Goal: Task Accomplishment & Management: Manage account settings

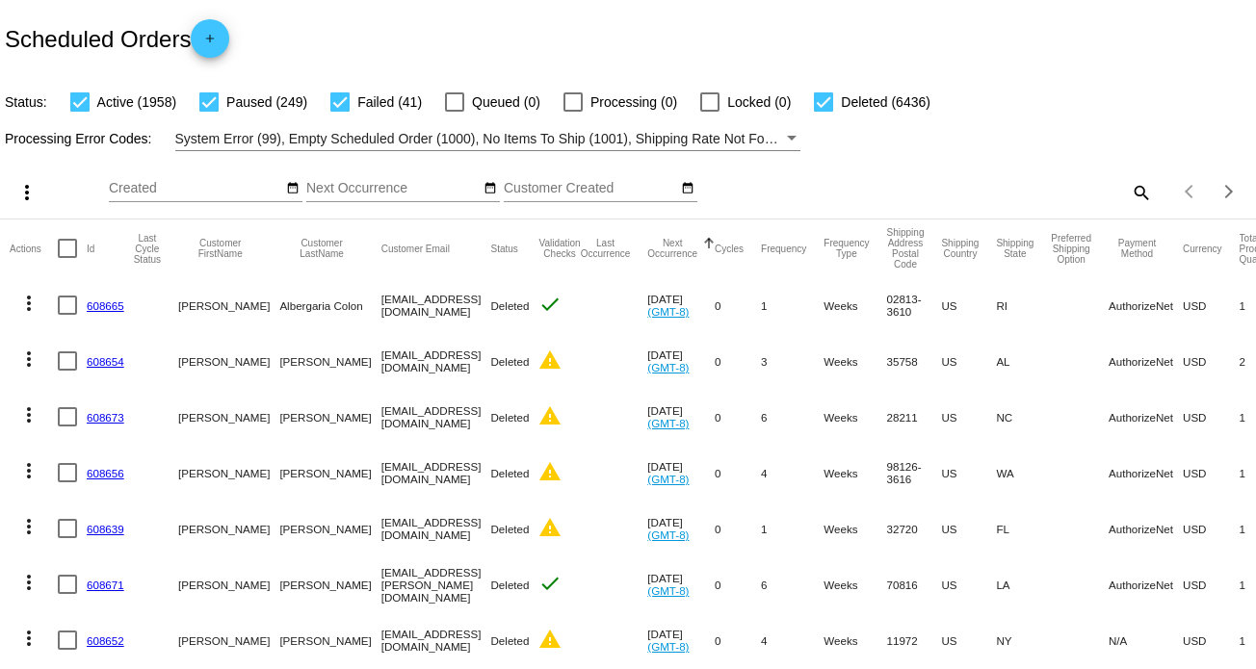
click at [1128, 194] on mat-icon "search" at bounding box center [1139, 192] width 23 height 30
click at [861, 199] on div "Search" at bounding box center [995, 184] width 313 height 38
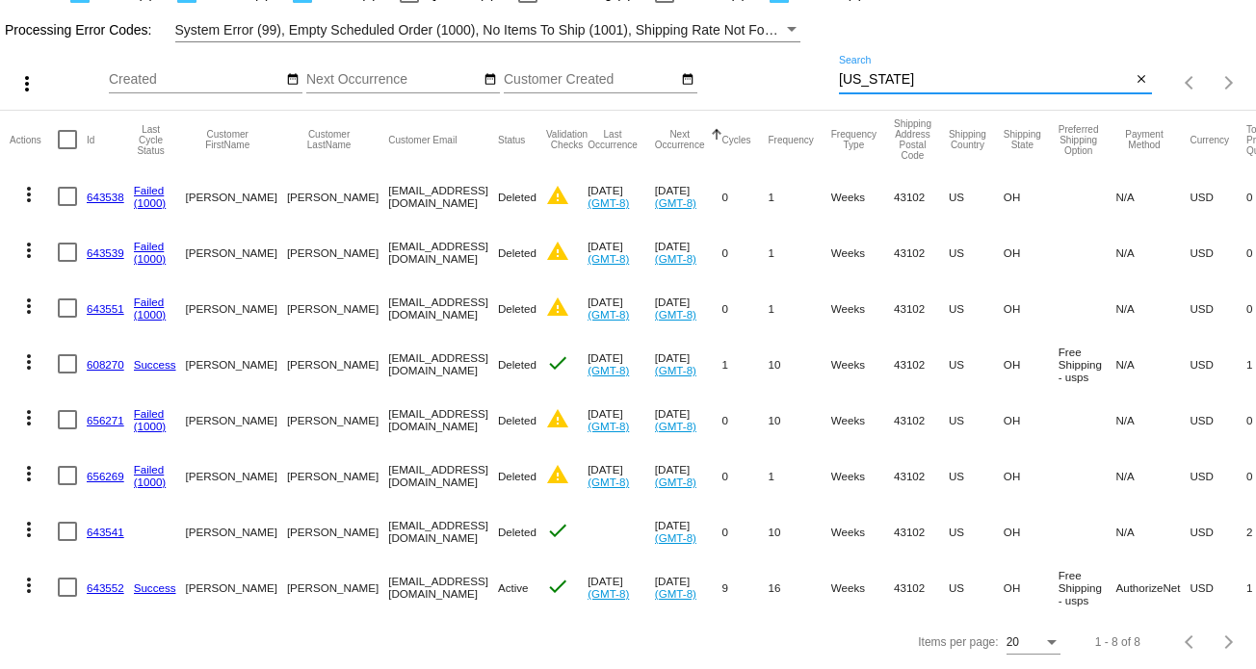
scroll to position [123, 0]
type input "[US_STATE]"
click at [99, 582] on link "643552" at bounding box center [106, 588] width 38 height 13
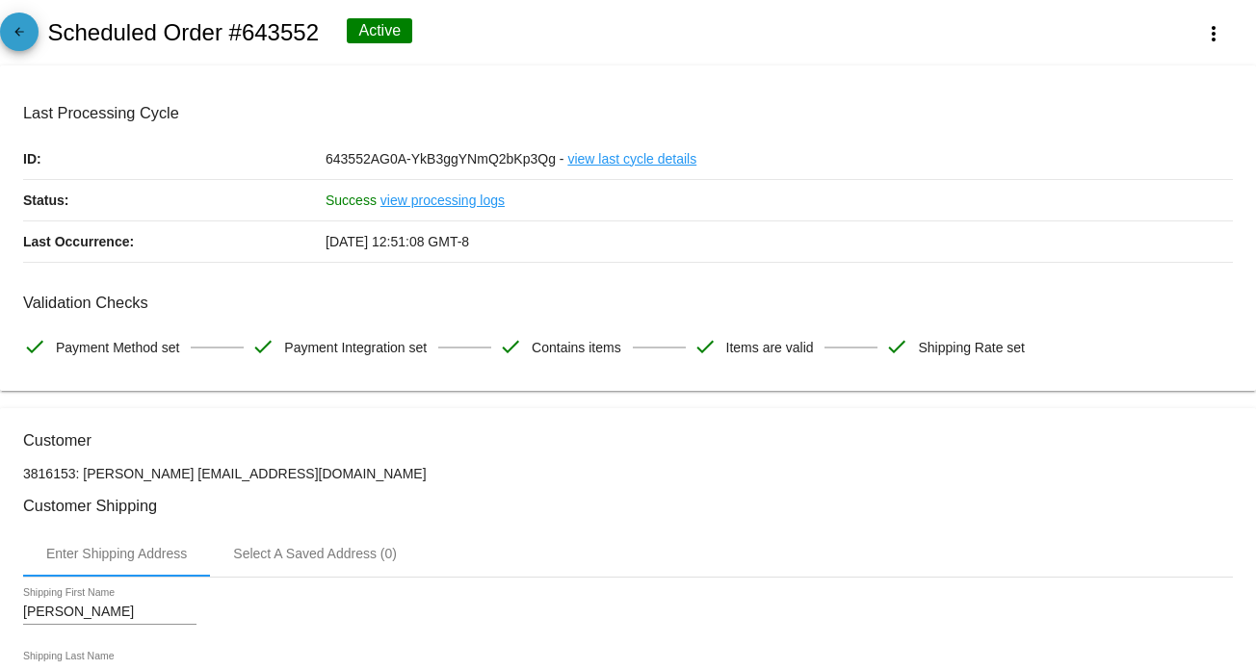
click at [2, 36] on link "arrow_back" at bounding box center [19, 32] width 39 height 39
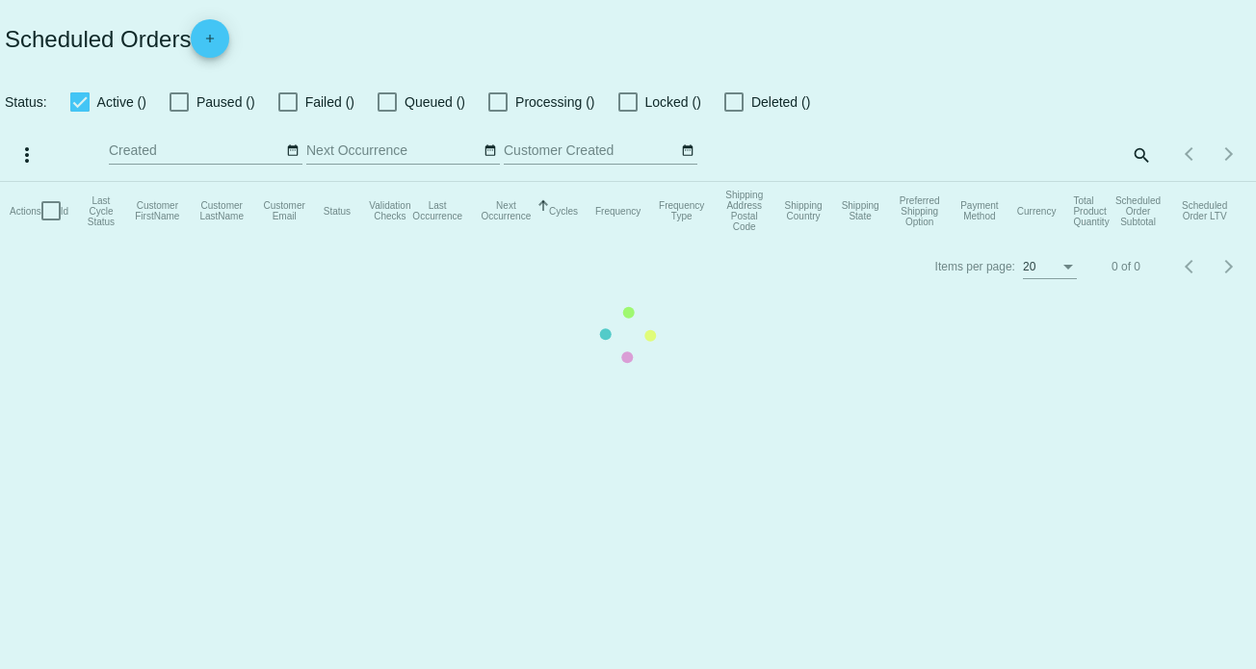
checkbox input "true"
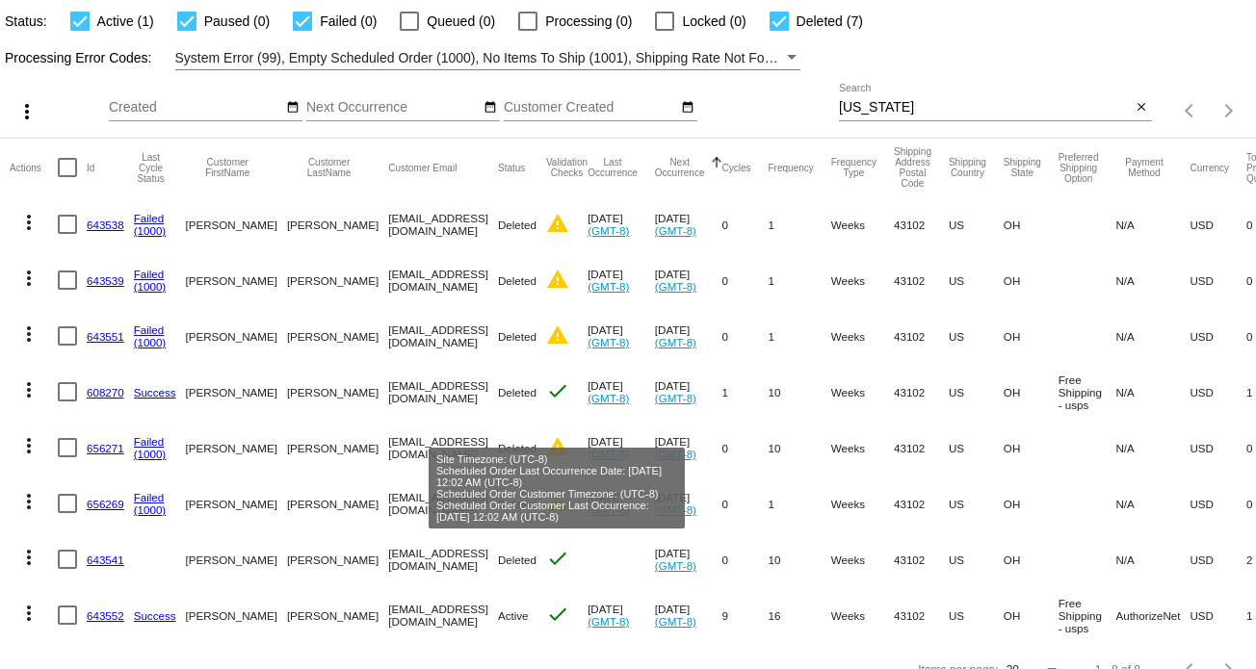
scroll to position [123, 0]
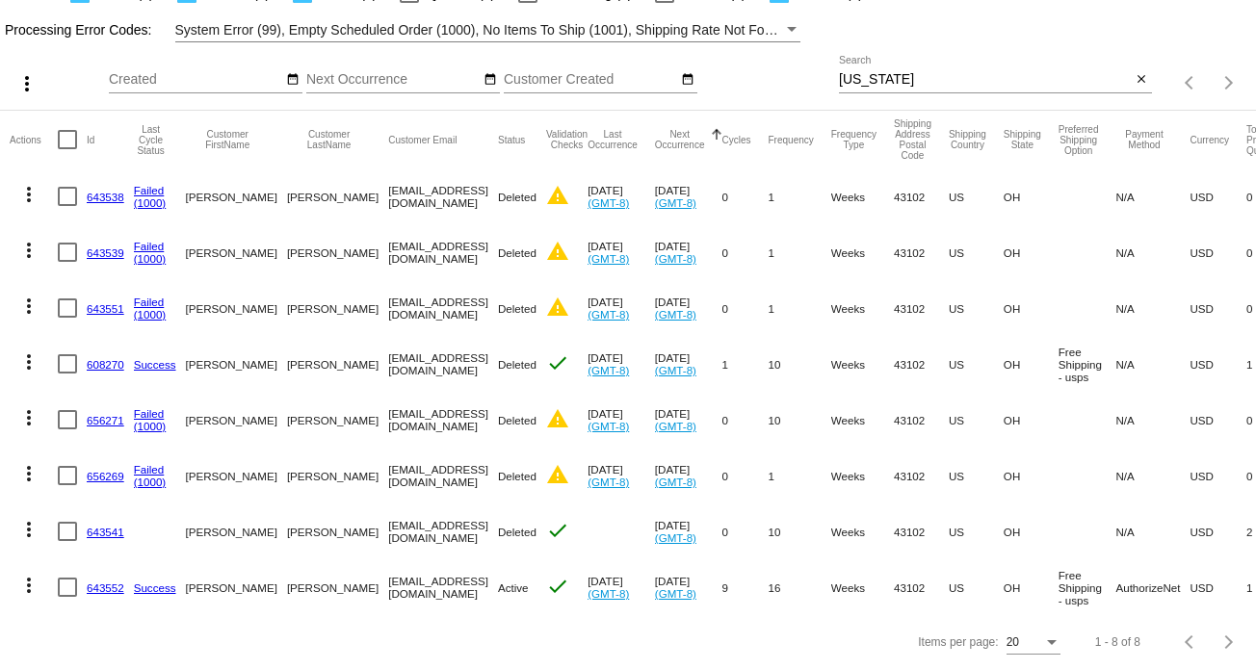
click at [100, 582] on link "643552" at bounding box center [106, 588] width 38 height 13
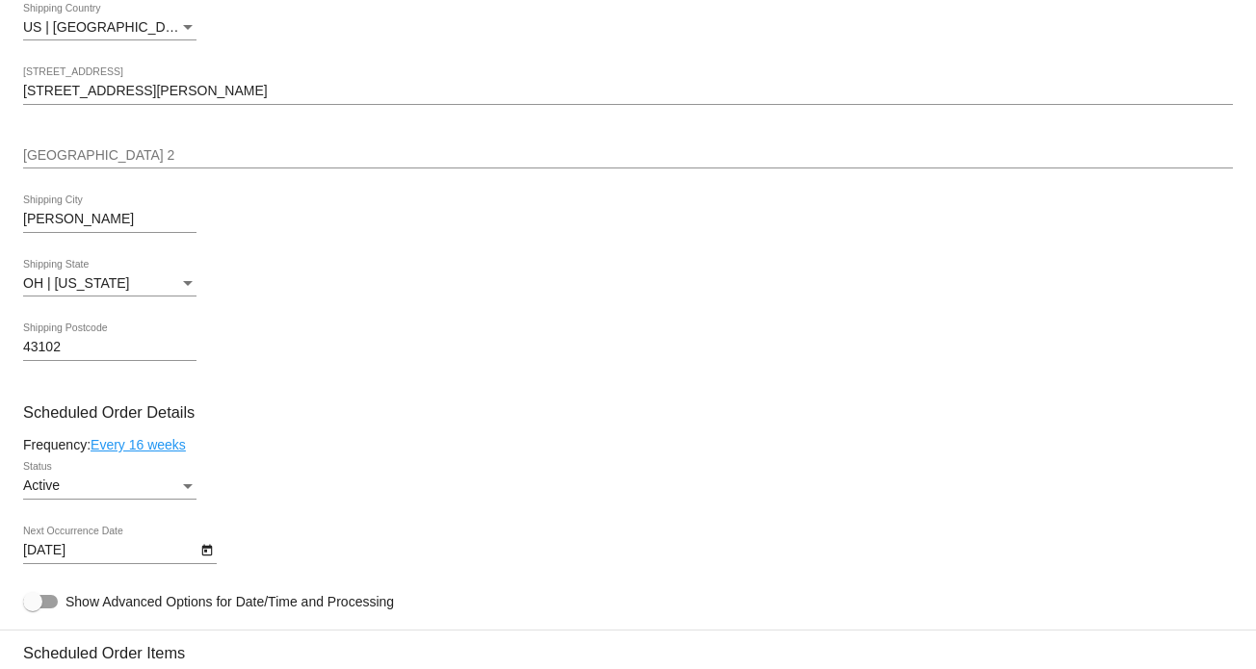
scroll to position [770, 0]
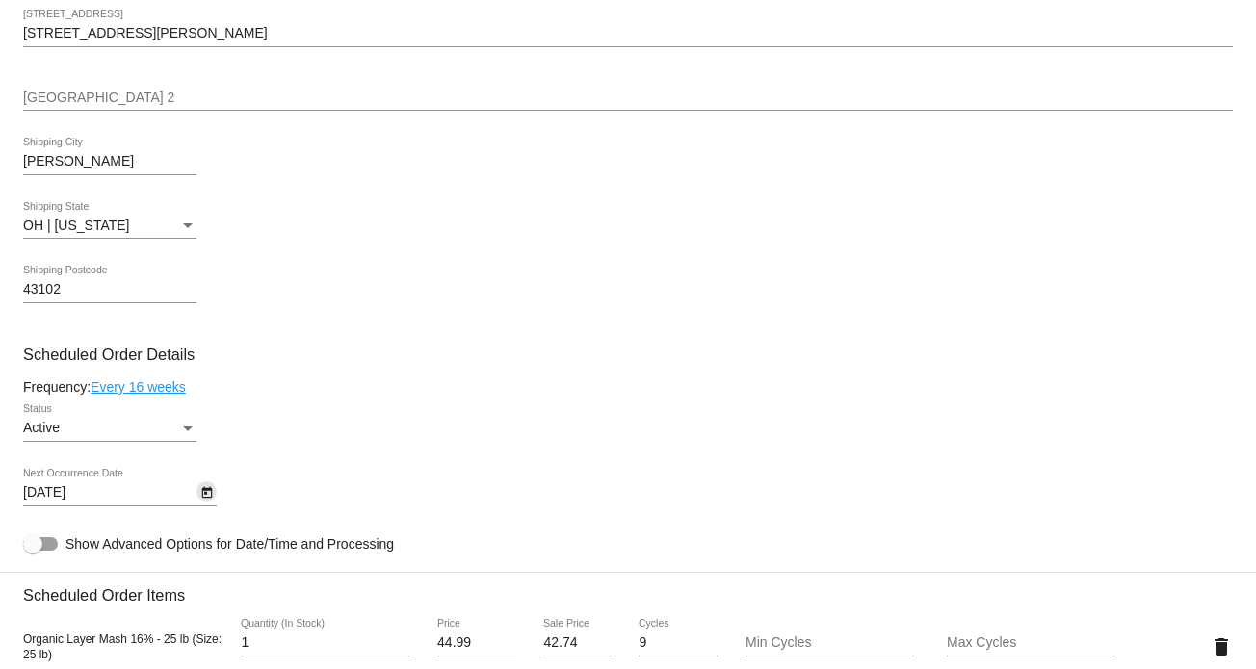
click at [209, 497] on icon "Open calendar" at bounding box center [206, 492] width 13 height 23
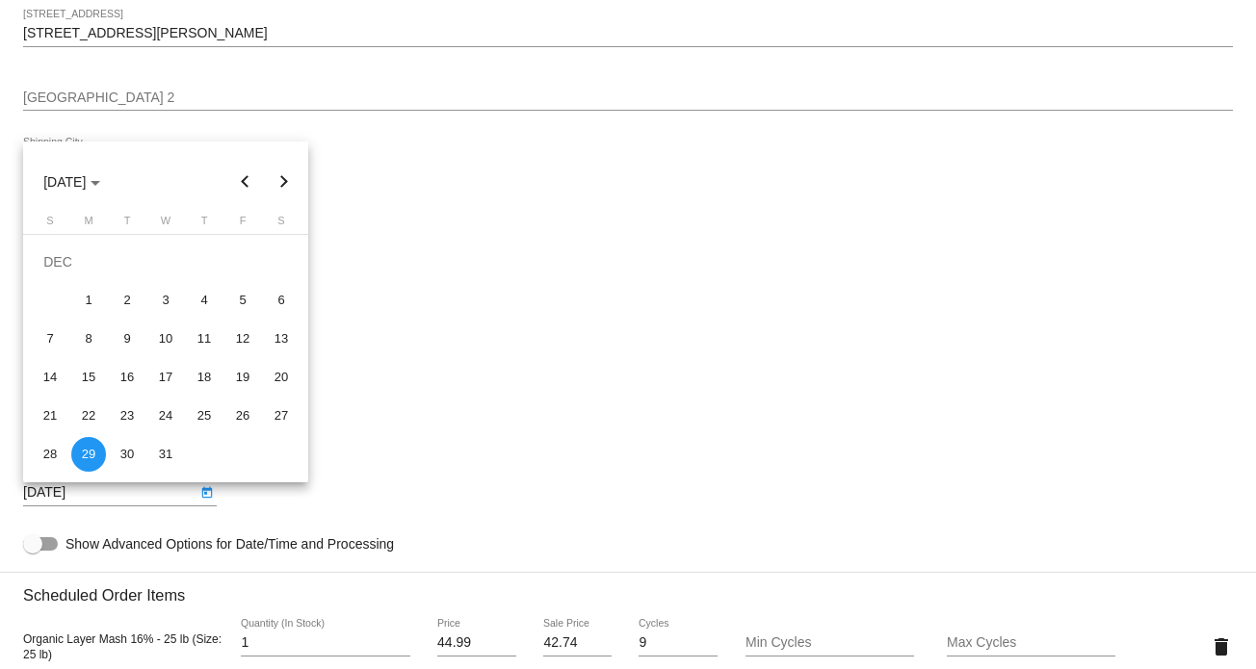
click at [492, 457] on div at bounding box center [628, 334] width 1256 height 669
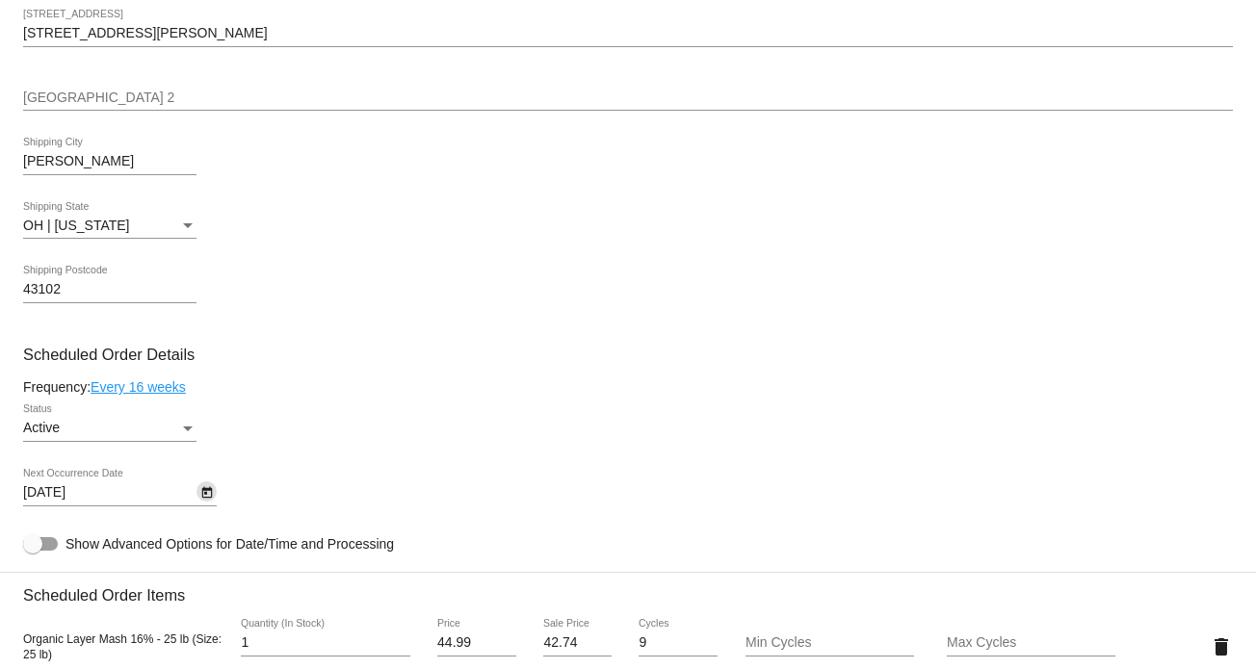
click at [135, 389] on link "Every 16 weeks" at bounding box center [138, 386] width 95 height 15
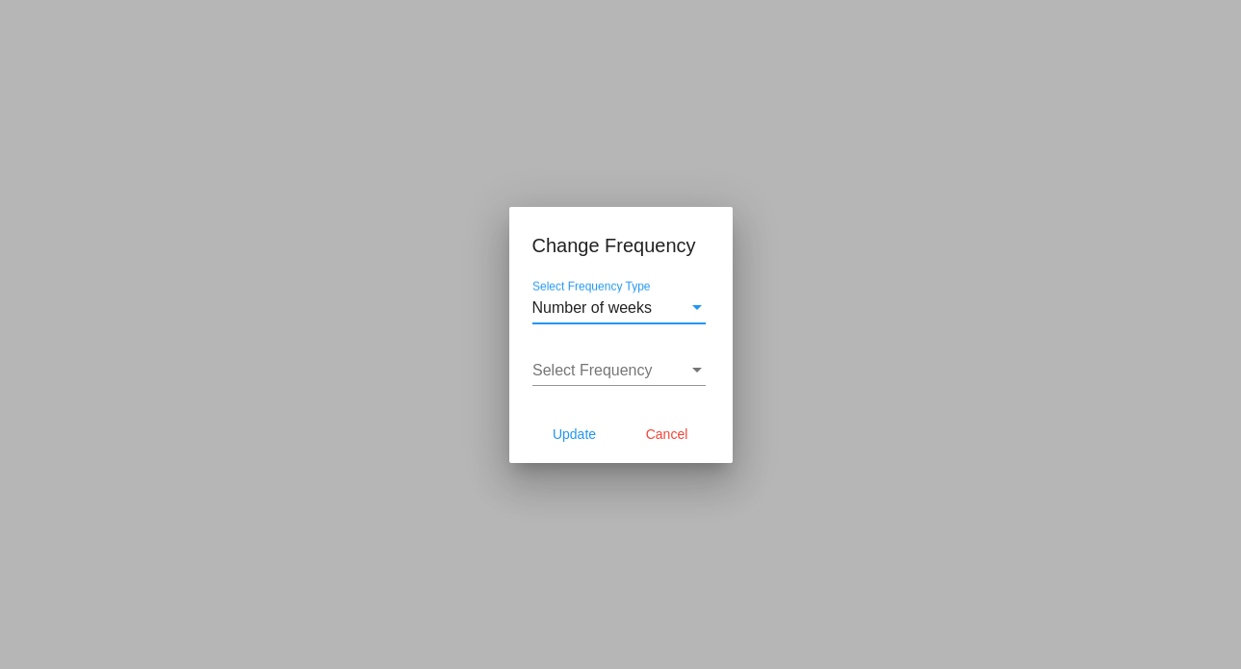
click at [667, 380] on div "Select Frequency Select Frequency" at bounding box center [618, 364] width 173 height 43
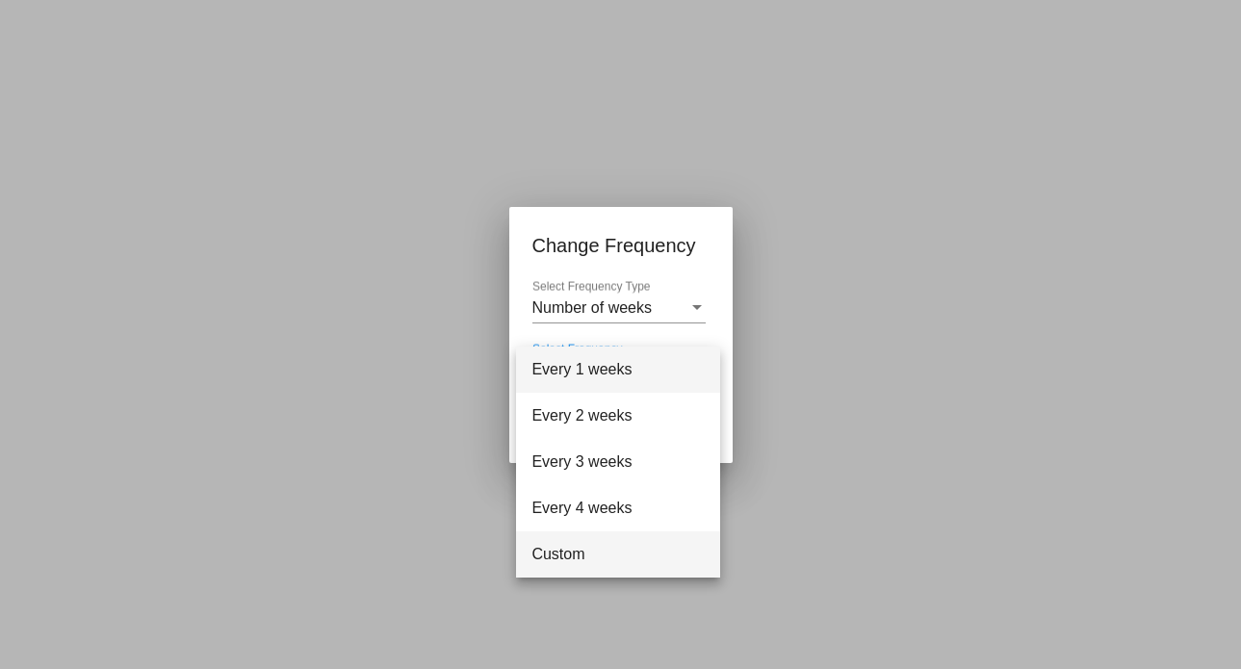
click at [619, 547] on span "Custom" at bounding box center [617, 554] width 173 height 46
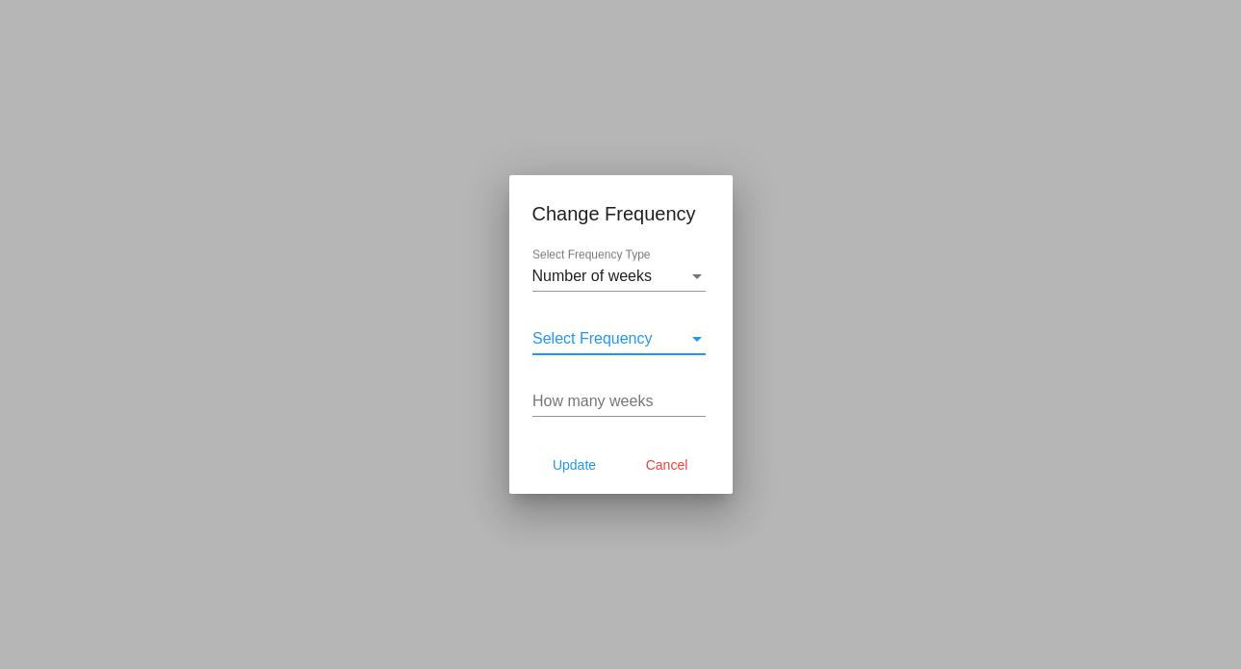
click at [610, 335] on span "Select Frequency" at bounding box center [592, 338] width 120 height 16
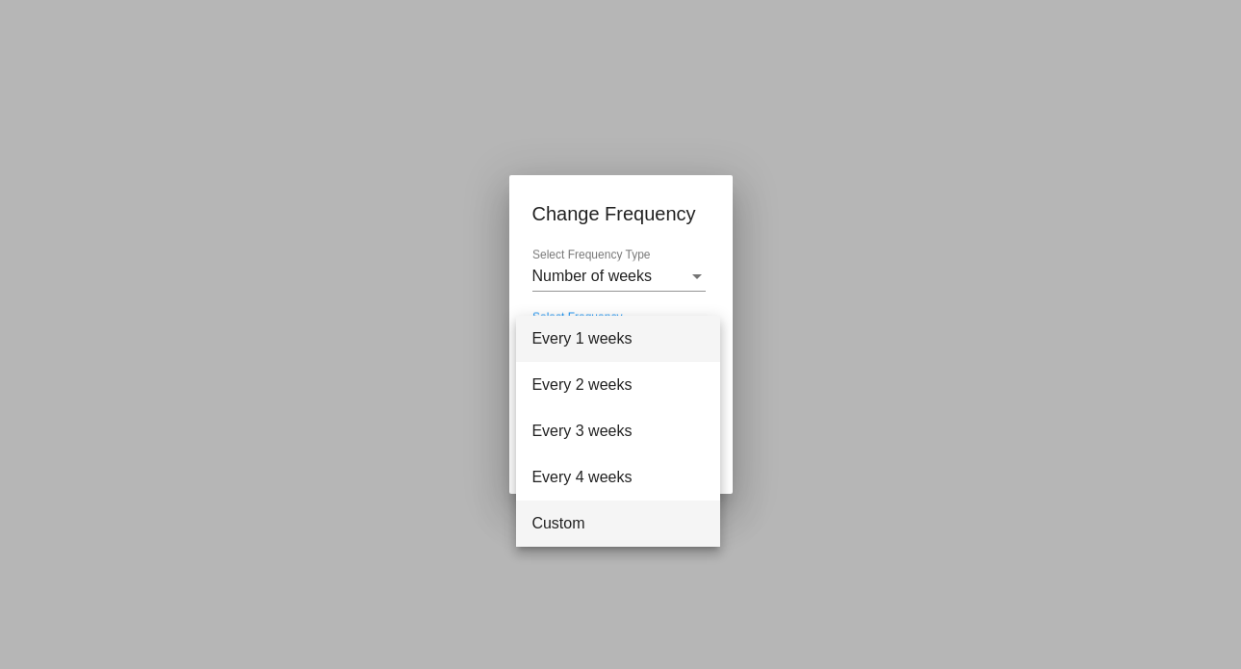
click at [594, 532] on span "Custom" at bounding box center [617, 524] width 173 height 46
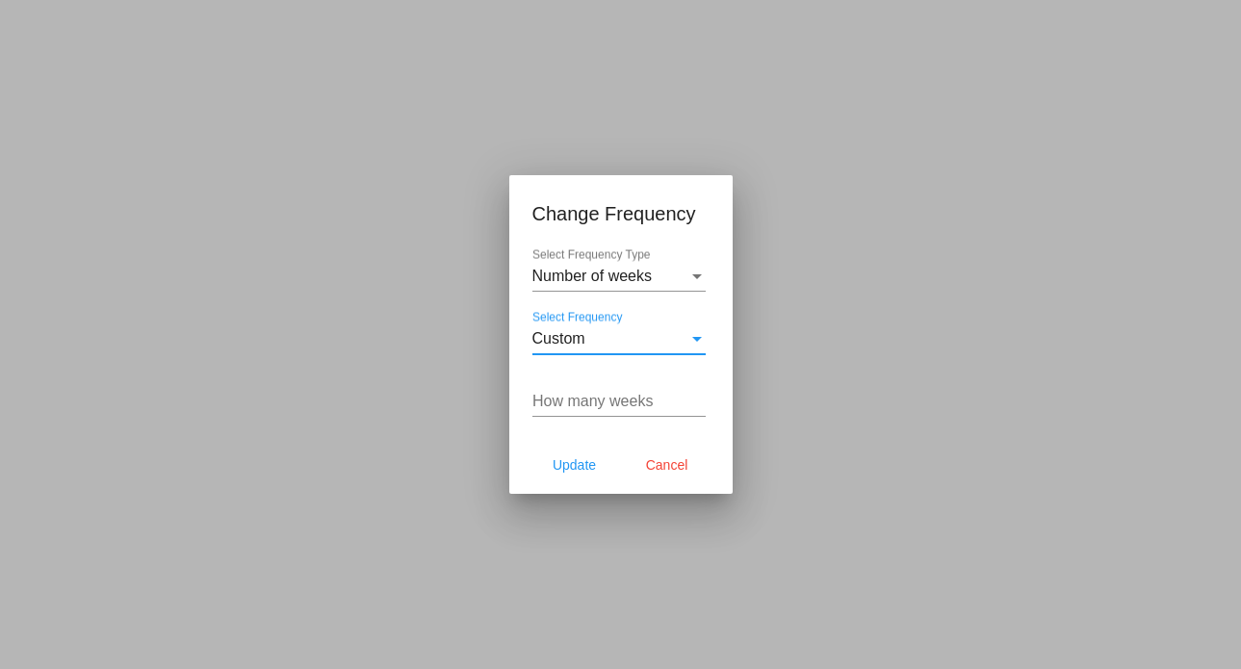
click at [609, 407] on input "How many weeks" at bounding box center [618, 401] width 173 height 17
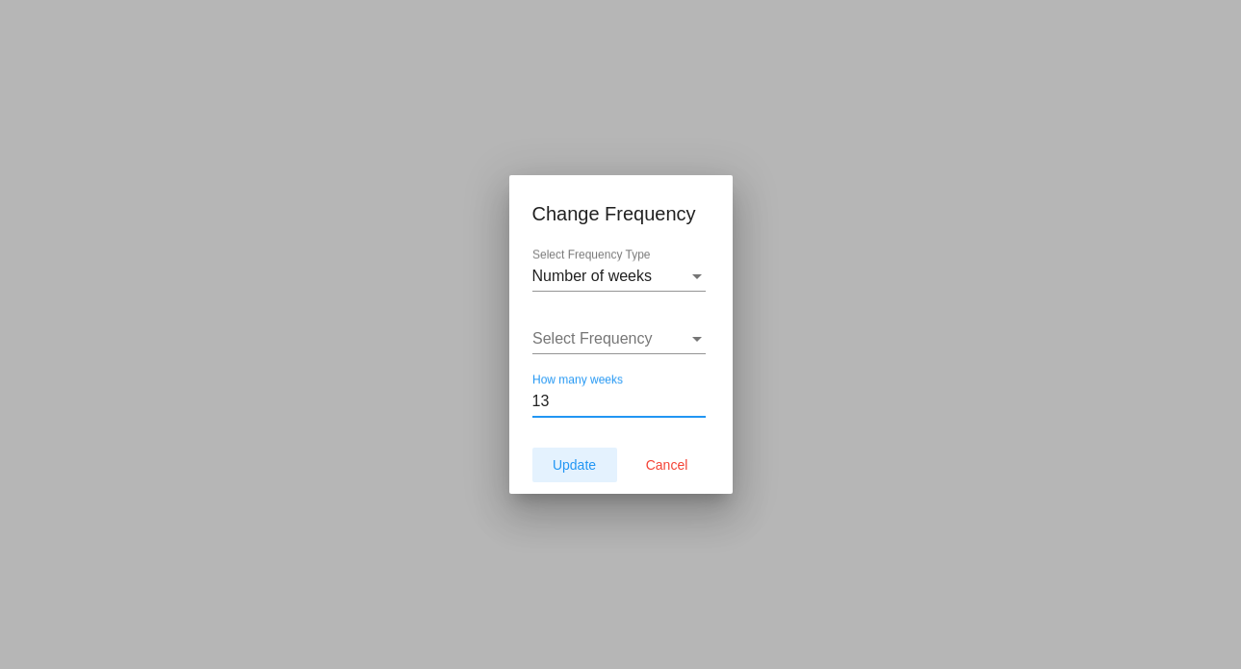
type input "13"
click at [587, 471] on span "Update" at bounding box center [574, 464] width 43 height 15
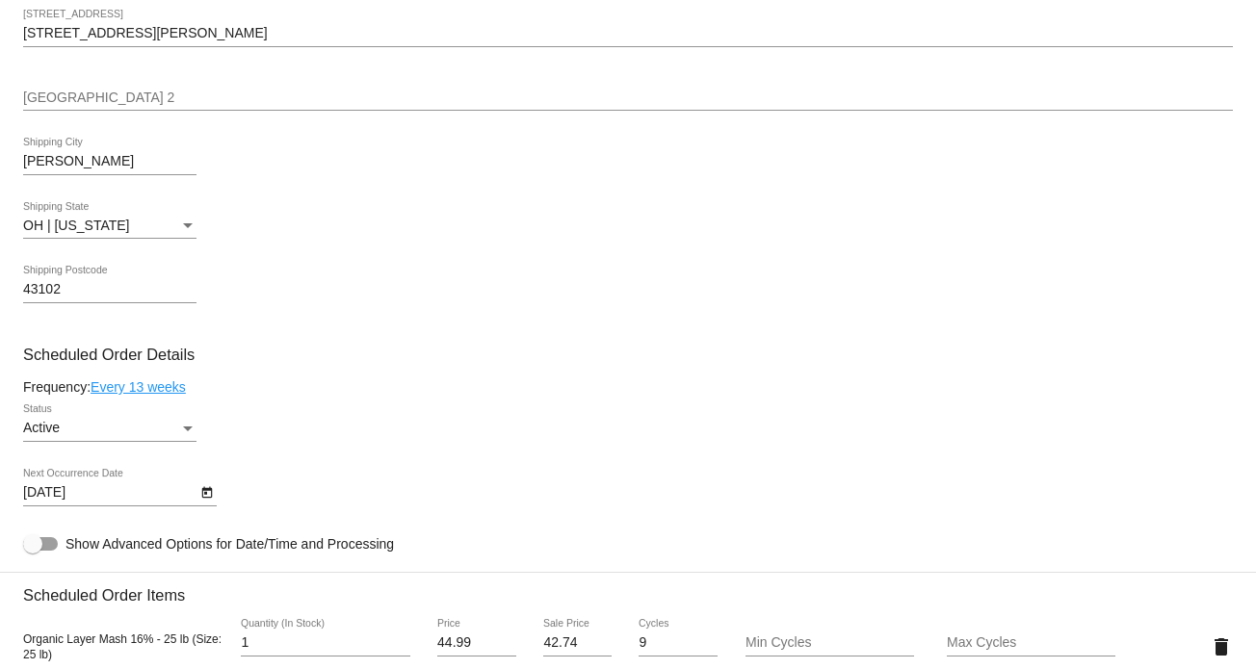
type input "[DATE]"
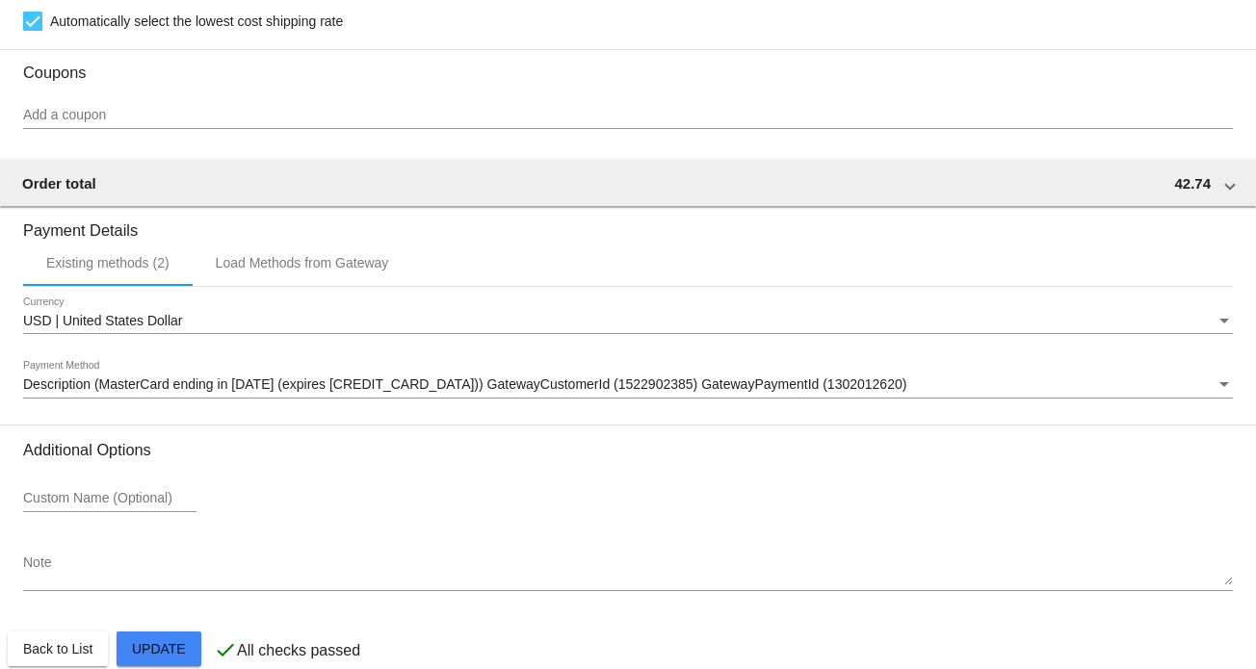
scroll to position [1671, 0]
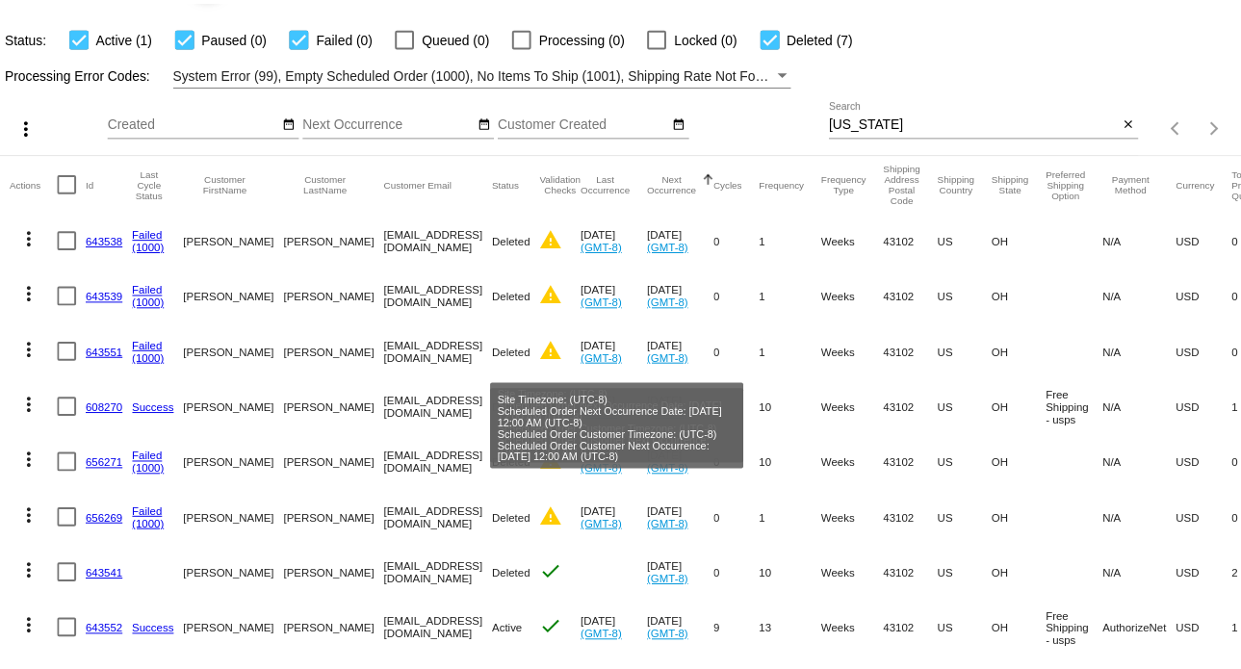
scroll to position [123, 0]
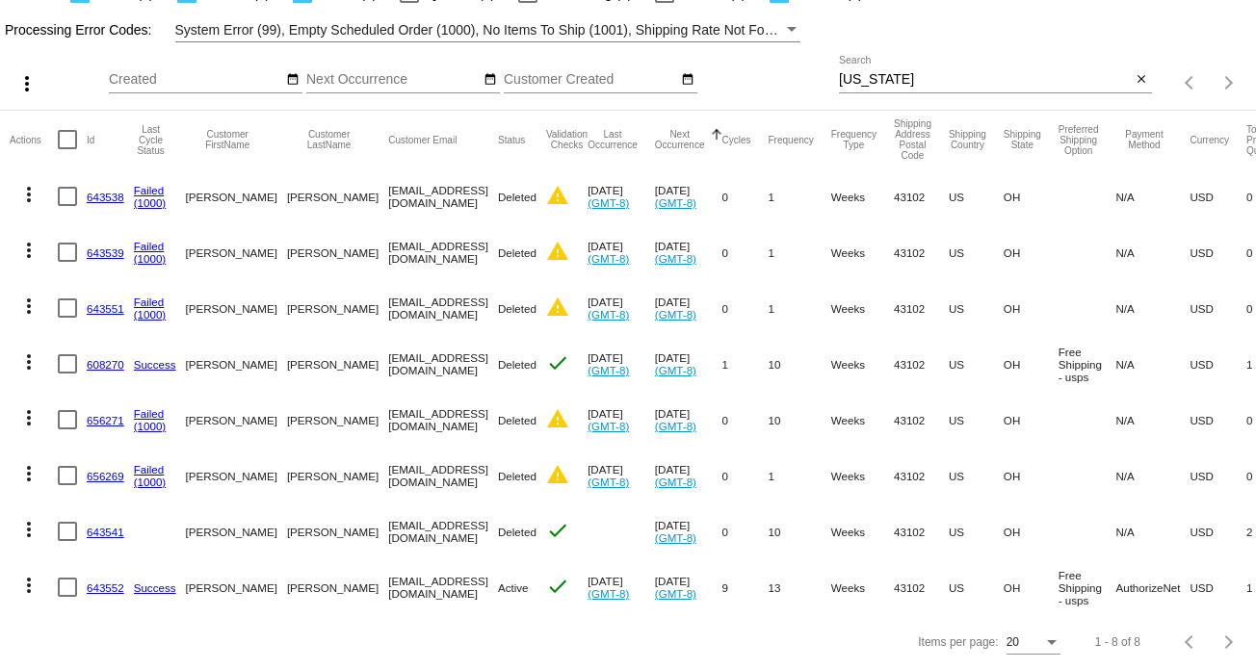
click at [27, 574] on mat-icon "more_vert" at bounding box center [28, 585] width 23 height 23
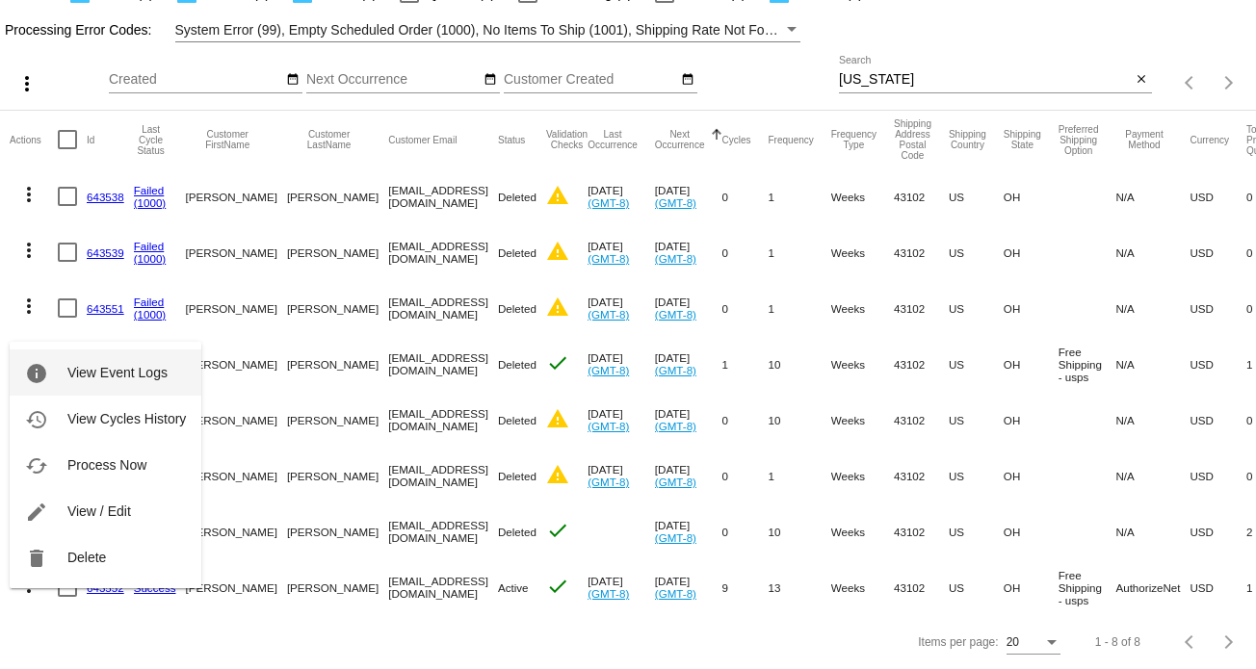
click at [157, 376] on span "View Event Logs" at bounding box center [117, 372] width 100 height 15
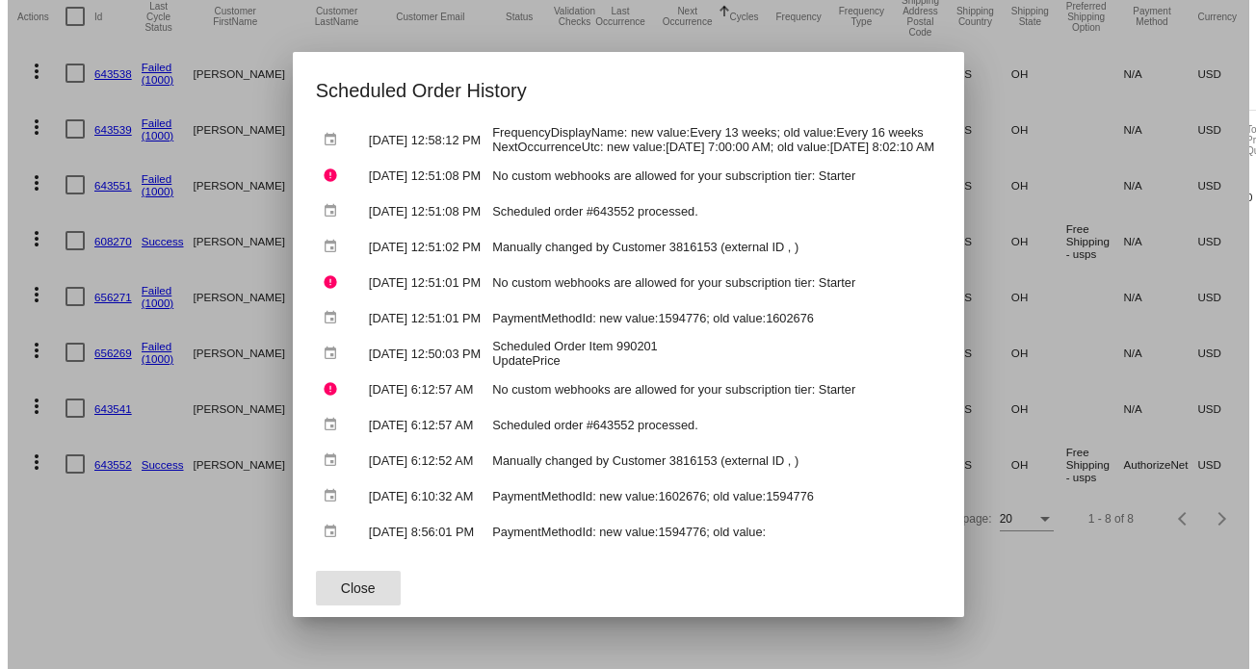
scroll to position [96, 0]
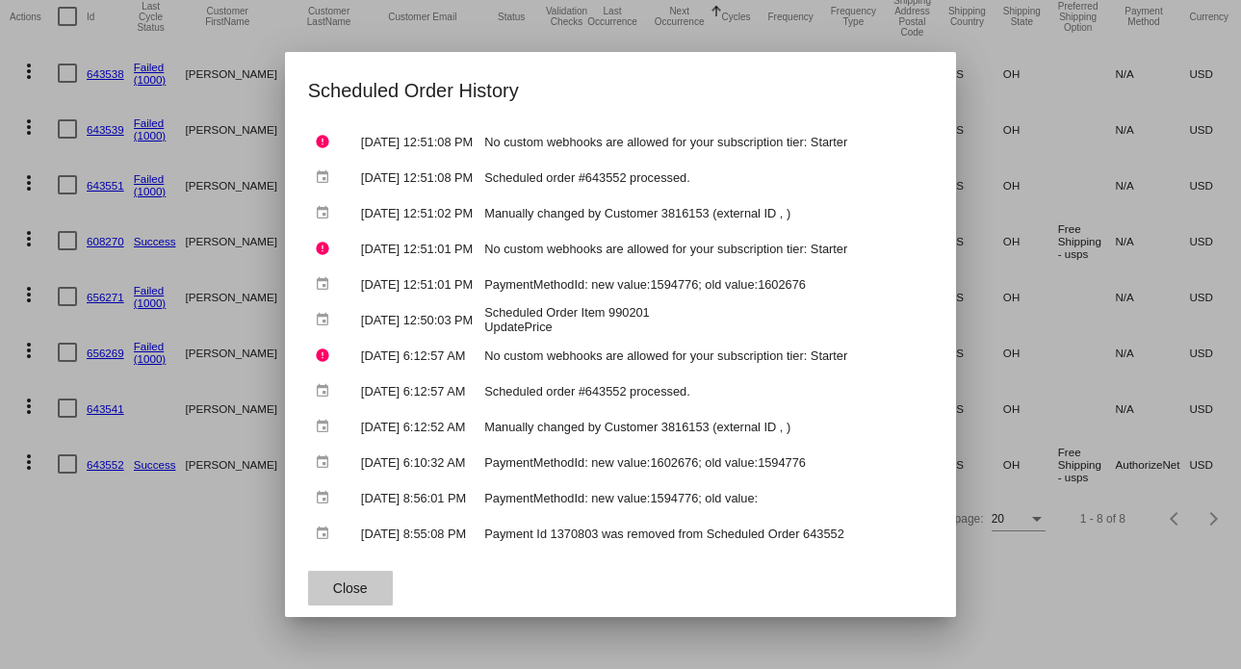
click at [324, 574] on button "Close" at bounding box center [350, 588] width 85 height 35
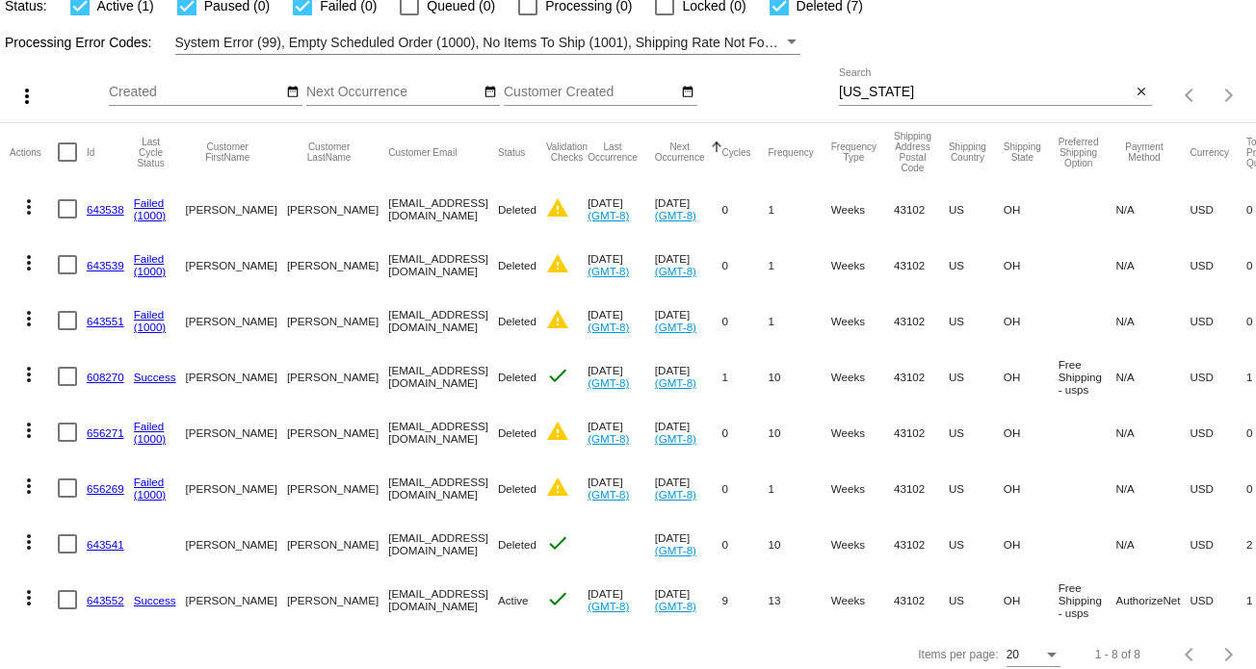
scroll to position [123, 0]
